Goal: Information Seeking & Learning: Check status

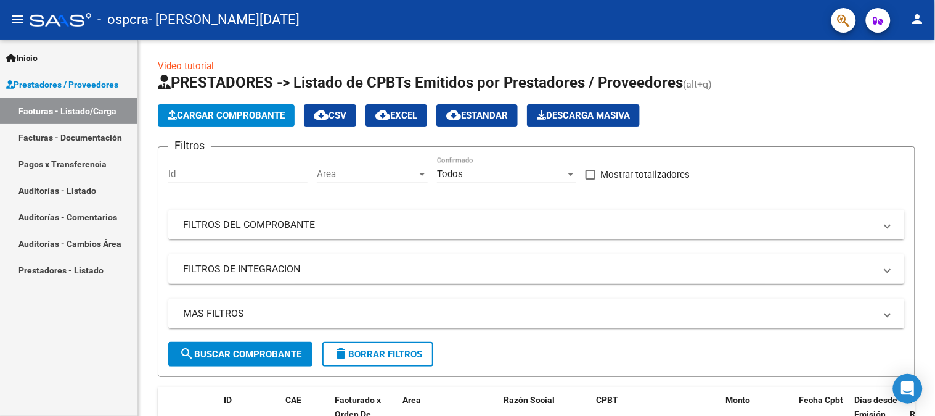
click at [90, 137] on link "Facturas - Documentación" at bounding box center [68, 137] width 137 height 27
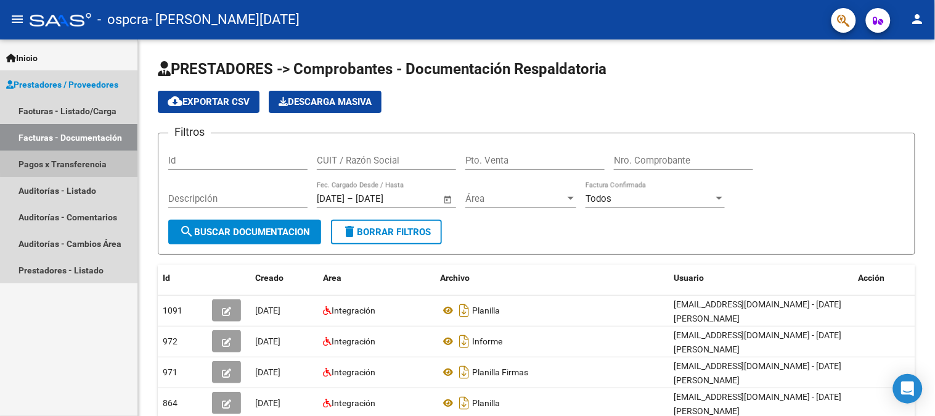
click at [100, 158] on link "Pagos x Transferencia" at bounding box center [68, 163] width 137 height 27
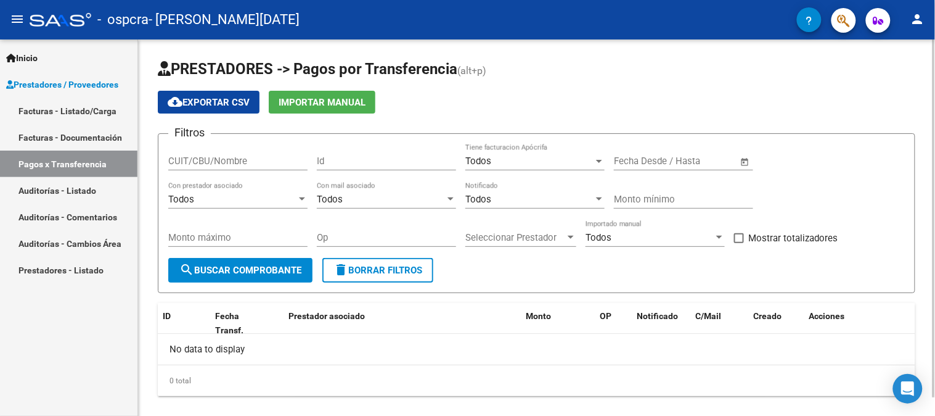
click at [274, 268] on span "search Buscar Comprobante" at bounding box center [240, 269] width 122 height 11
click at [259, 164] on input "CUIT/CBU/Nombre" at bounding box center [237, 160] width 139 height 11
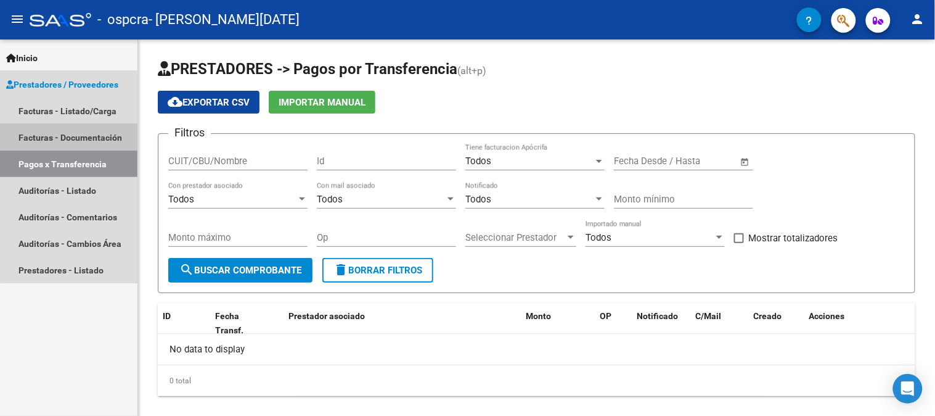
click at [88, 134] on link "Facturas - Documentación" at bounding box center [68, 137] width 137 height 27
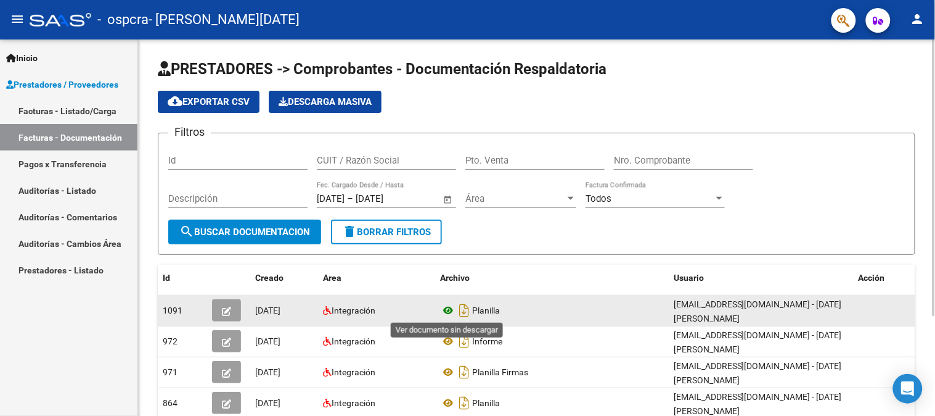
click at [450, 306] on icon at bounding box center [448, 310] width 16 height 15
click at [232, 311] on button "button" at bounding box center [226, 310] width 29 height 22
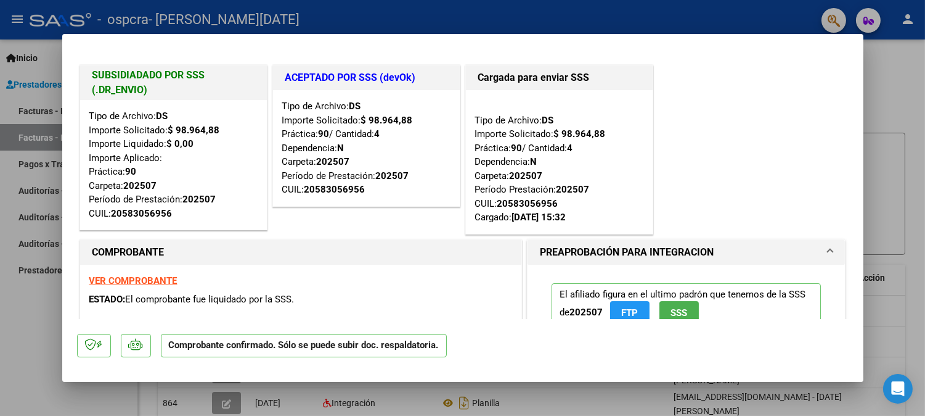
click at [156, 279] on strong "VER COMPROBANTE" at bounding box center [133, 280] width 88 height 11
click at [38, 133] on div at bounding box center [462, 208] width 925 height 416
type input "$ 0,00"
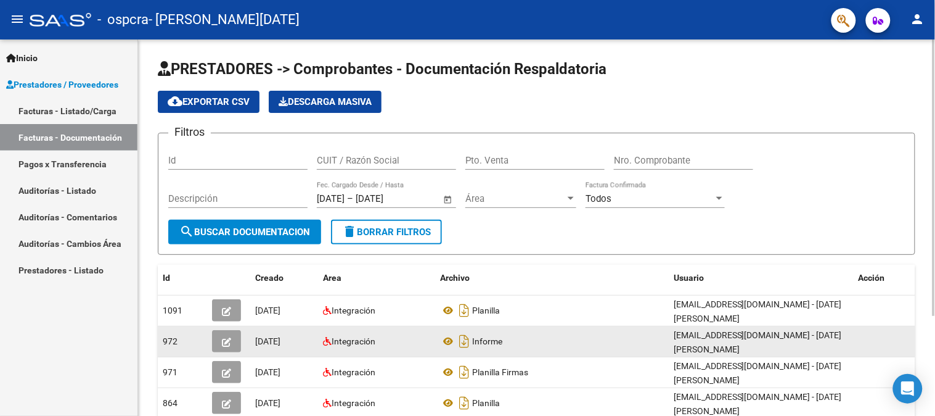
click at [231, 345] on icon "button" at bounding box center [226, 341] width 9 height 9
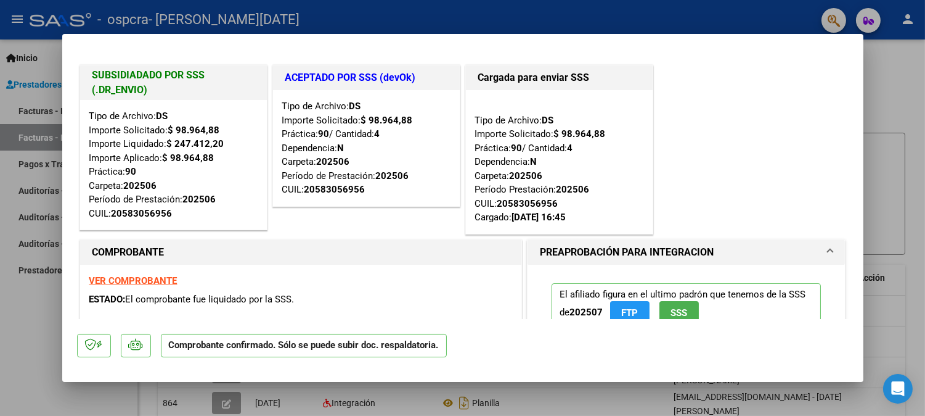
click at [144, 276] on strong "VER COMPROBANTE" at bounding box center [133, 280] width 88 height 11
click at [879, 83] on div at bounding box center [462, 208] width 925 height 416
type input "$ 0,00"
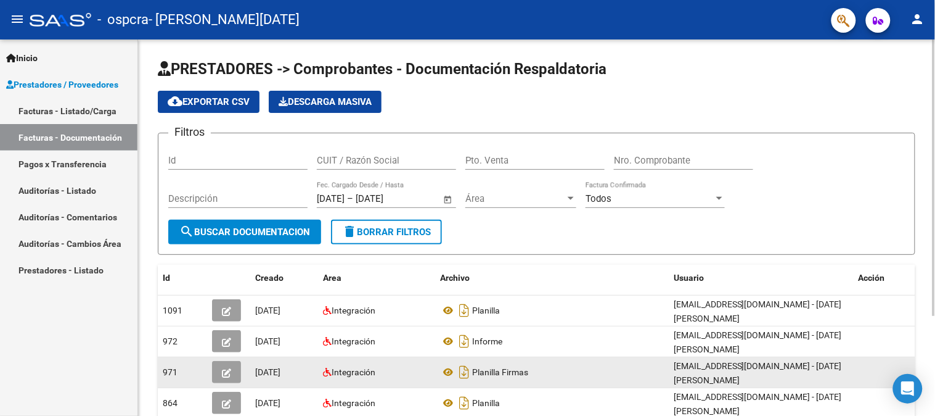
click at [222, 369] on icon "button" at bounding box center [226, 372] width 9 height 9
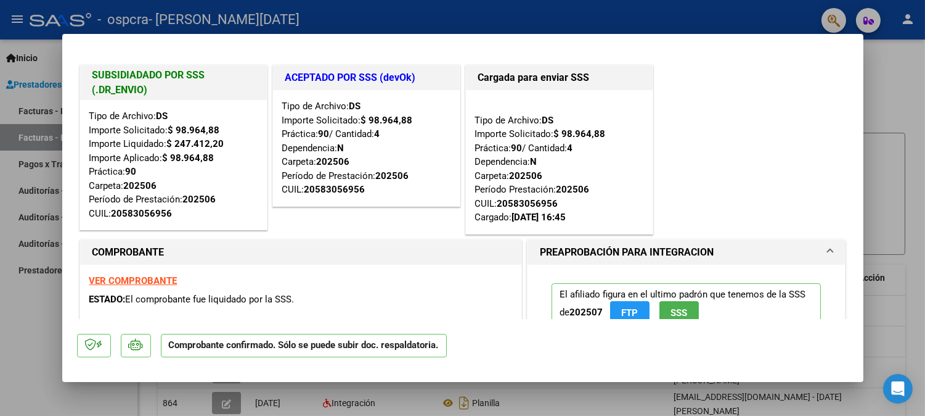
click at [169, 279] on strong "VER COMPROBANTE" at bounding box center [133, 280] width 88 height 11
click at [23, 325] on div at bounding box center [462, 208] width 925 height 416
type input "$ 0,00"
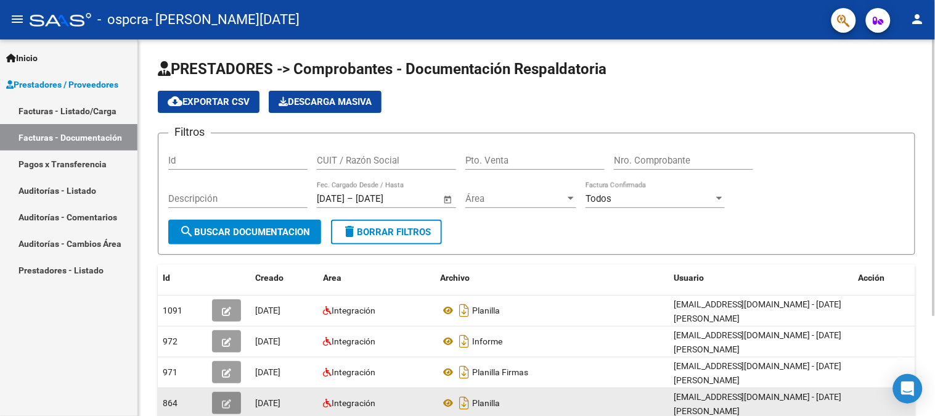
click at [235, 405] on button "button" at bounding box center [226, 402] width 29 height 22
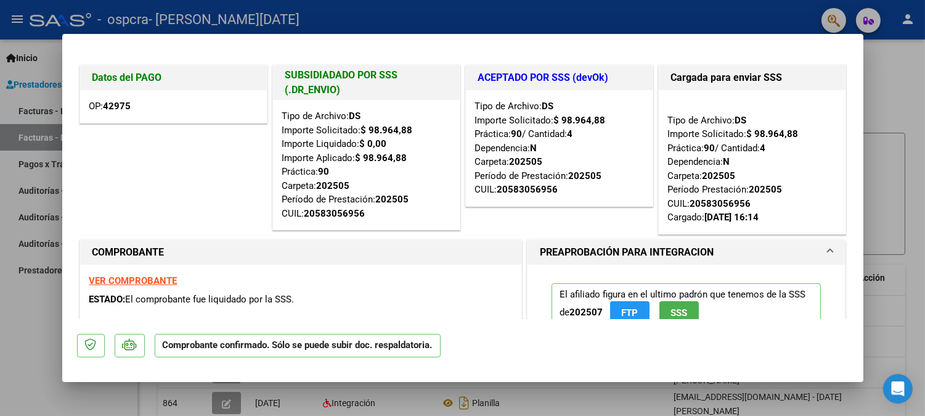
click at [165, 279] on strong "VER COMPROBANTE" at bounding box center [133, 280] width 88 height 11
